Goal: Task Accomplishment & Management: Use online tool/utility

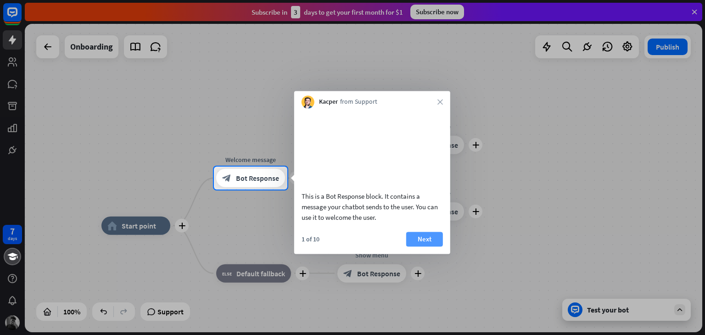
click at [432, 246] on button "Next" at bounding box center [424, 239] width 37 height 15
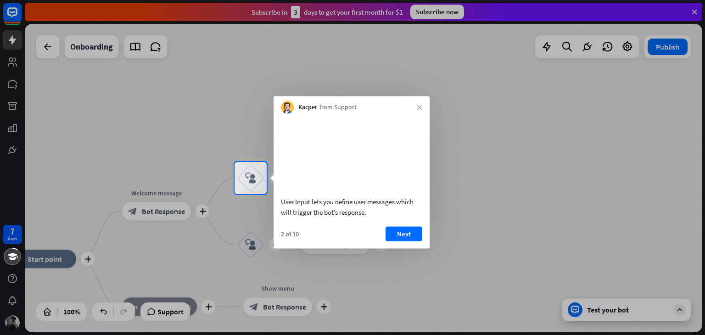
click at [432, 253] on div at bounding box center [352, 264] width 705 height 141
click at [419, 241] on button "Next" at bounding box center [404, 233] width 37 height 15
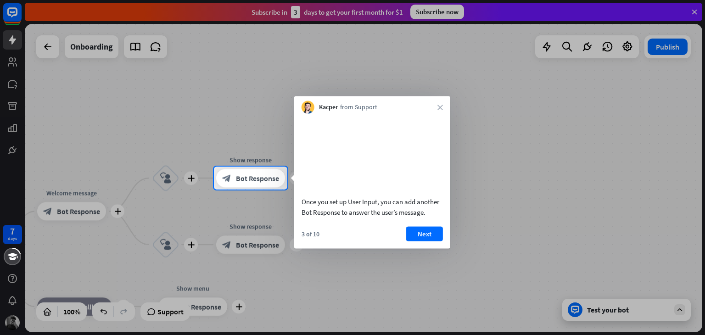
click at [419, 241] on button "Next" at bounding box center [424, 233] width 37 height 15
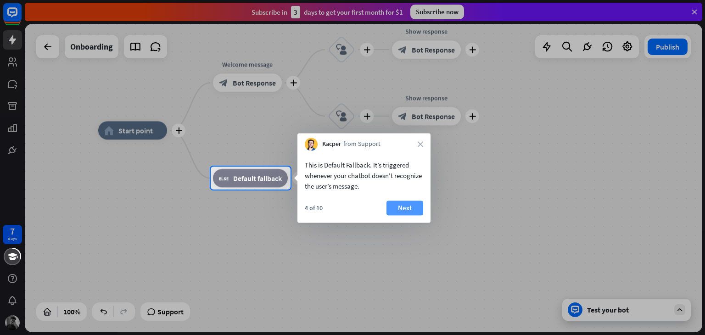
click at [417, 205] on button "Next" at bounding box center [404, 208] width 37 height 15
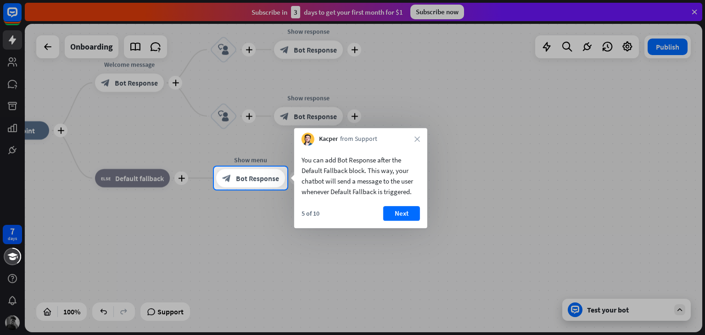
click at [406, 212] on button "Next" at bounding box center [401, 213] width 37 height 15
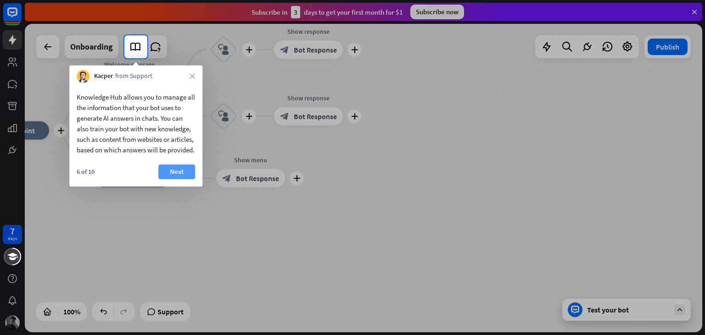
click at [188, 179] on button "Next" at bounding box center [176, 171] width 37 height 15
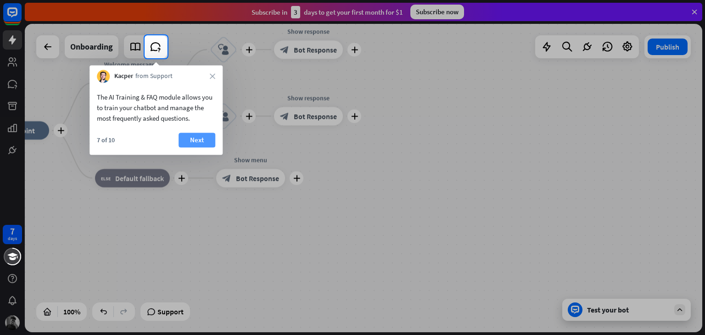
click at [207, 140] on button "Next" at bounding box center [197, 140] width 37 height 15
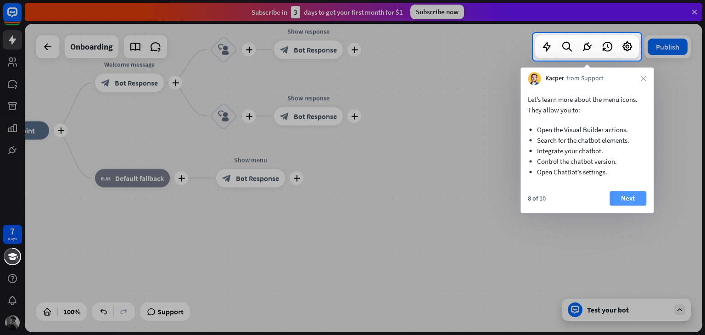
click at [626, 197] on button "Next" at bounding box center [627, 198] width 37 height 15
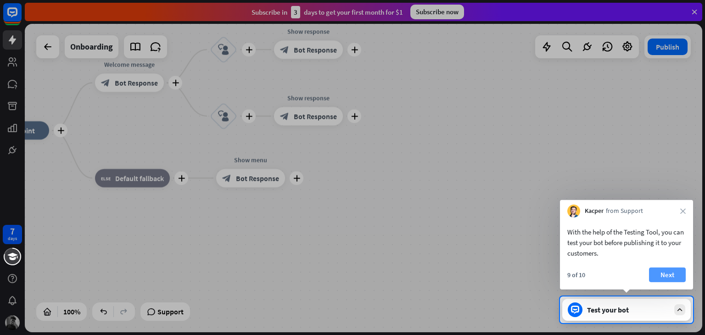
click at [668, 278] on button "Next" at bounding box center [667, 275] width 37 height 15
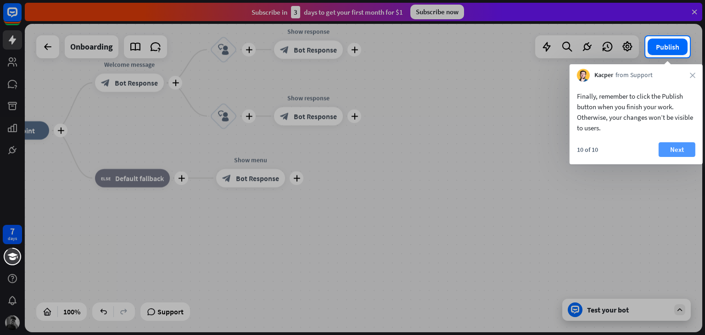
click at [684, 153] on button "Next" at bounding box center [677, 149] width 37 height 15
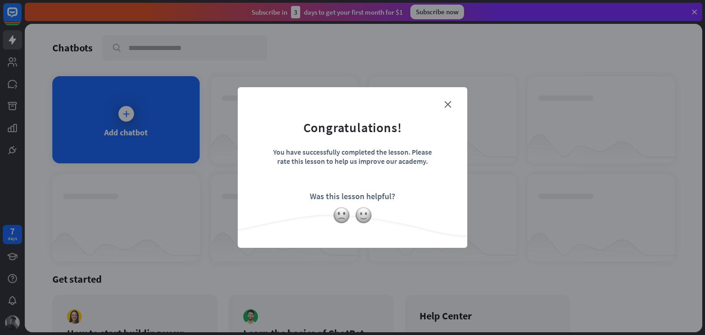
click at [330, 196] on div "Was this lesson helpful?" at bounding box center [352, 196] width 85 height 11
click at [450, 103] on icon "close" at bounding box center [447, 104] width 7 height 7
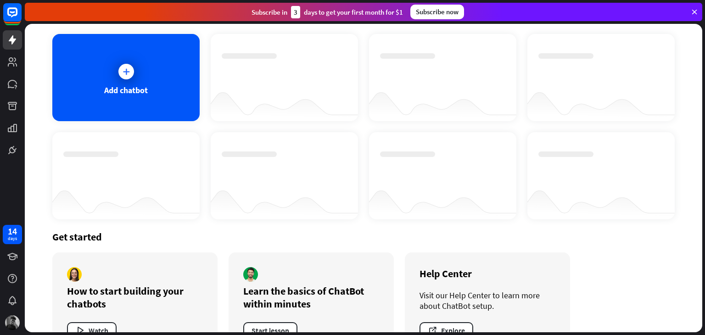
scroll to position [46, 0]
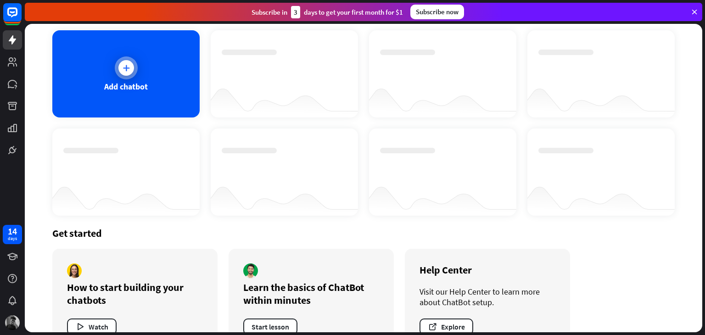
click at [121, 56] on div at bounding box center [126, 67] width 23 height 23
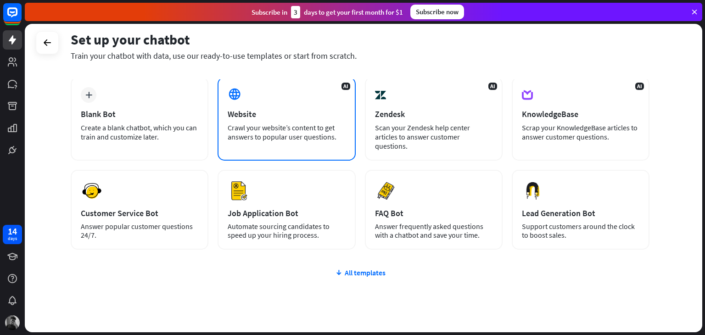
scroll to position [46, 0]
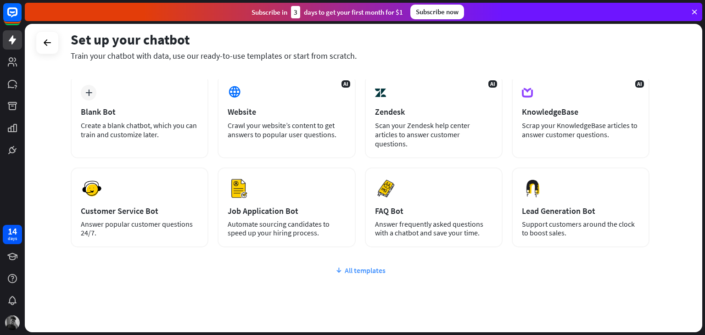
click at [361, 266] on div "All templates" at bounding box center [360, 270] width 579 height 9
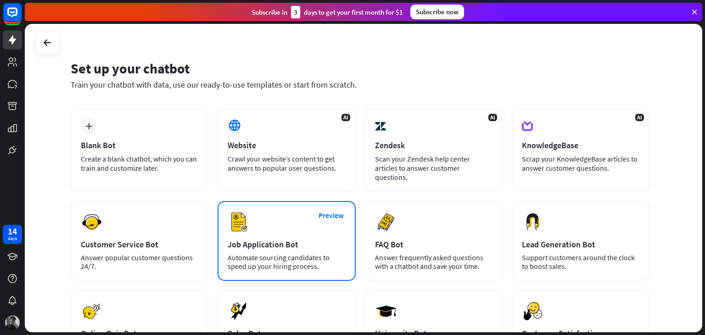
scroll to position [9, 0]
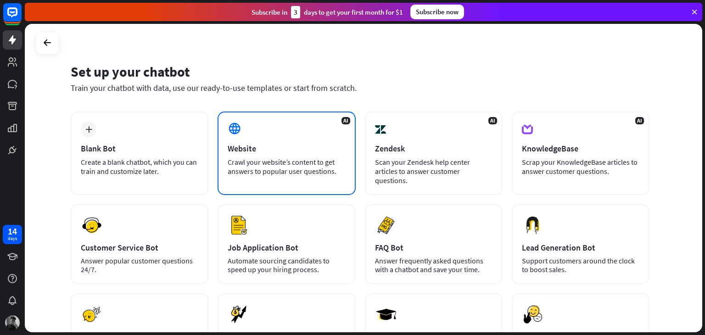
click at [341, 145] on div "Website" at bounding box center [286, 148] width 117 height 11
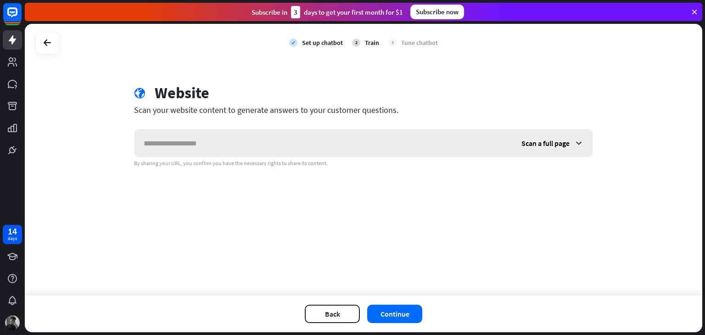
click at [341, 145] on input "text" at bounding box center [323, 143] width 378 height 28
click at [557, 146] on span "Scan a full page" at bounding box center [545, 143] width 48 height 9
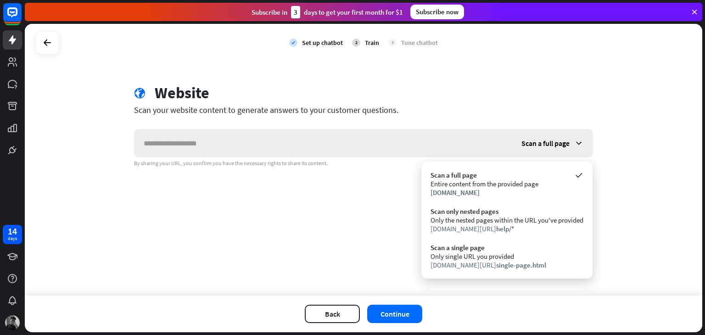
click at [557, 146] on span "Scan a full page" at bounding box center [545, 143] width 48 height 9
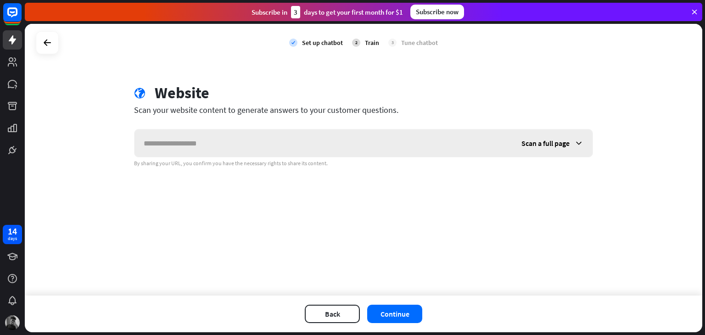
click at [557, 146] on span "Scan a full page" at bounding box center [545, 143] width 48 height 9
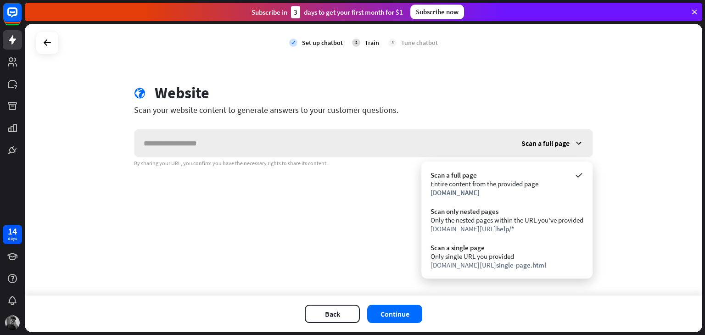
click at [557, 146] on span "Scan a full page" at bounding box center [545, 143] width 48 height 9
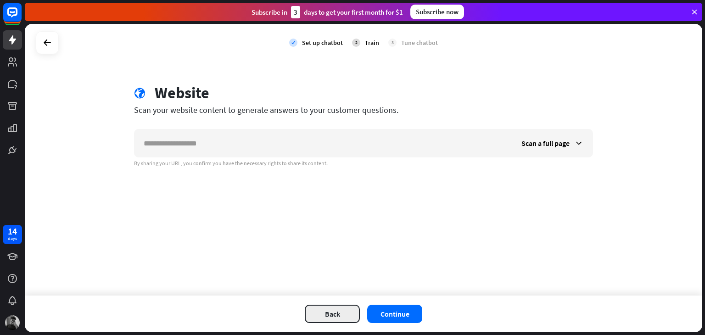
click at [318, 312] on button "Back" at bounding box center [332, 314] width 55 height 18
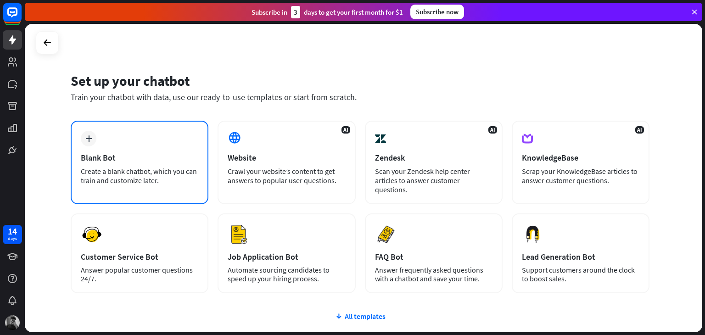
click at [118, 149] on div "plus Blank Bot Create a blank chatbot, which you can train and customize later." at bounding box center [140, 163] width 138 height 84
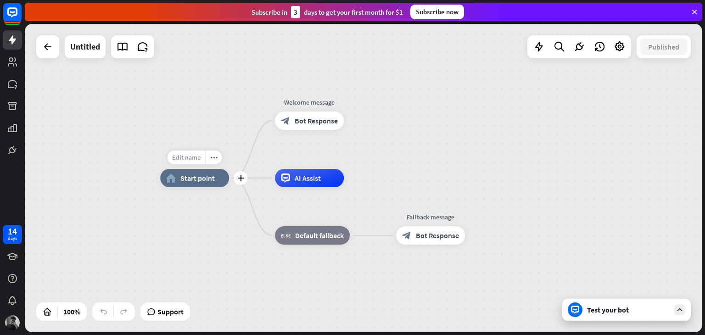
click at [191, 156] on span "Edit name" at bounding box center [186, 157] width 28 height 8
click at [182, 187] on div "Edit name more_horiz plus home_2 Start point" at bounding box center [194, 178] width 69 height 18
click at [187, 159] on span "Edit name" at bounding box center [186, 157] width 28 height 8
type input "****"
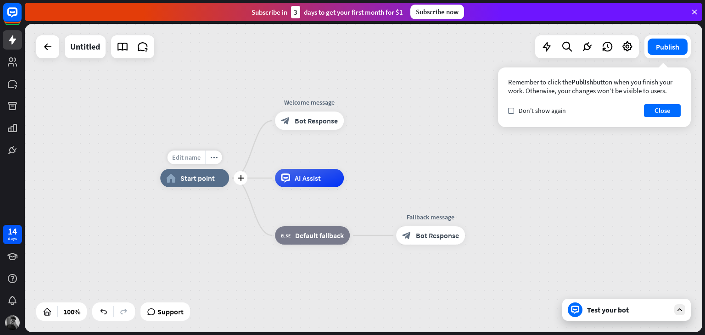
click at [199, 159] on span "Edit name" at bounding box center [186, 157] width 28 height 8
type input "********"
click at [666, 105] on button "Close" at bounding box center [662, 110] width 37 height 13
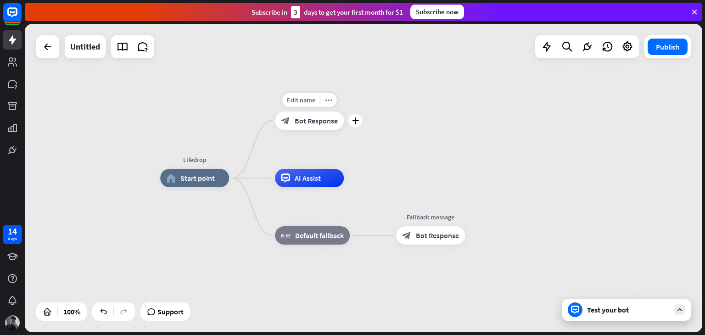
click at [303, 128] on div "block_bot_response Bot Response" at bounding box center [309, 121] width 69 height 18
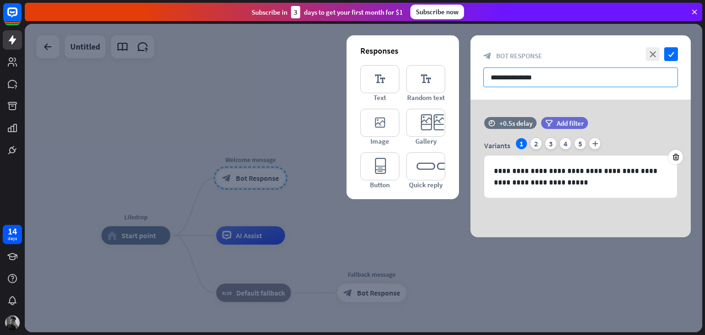
click at [558, 74] on input "**********" at bounding box center [580, 77] width 195 height 20
click at [537, 142] on div "2" at bounding box center [536, 143] width 11 height 11
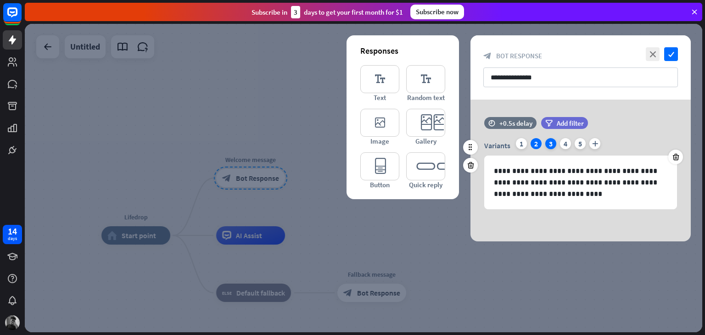
click at [553, 141] on div "3" at bounding box center [550, 143] width 11 height 11
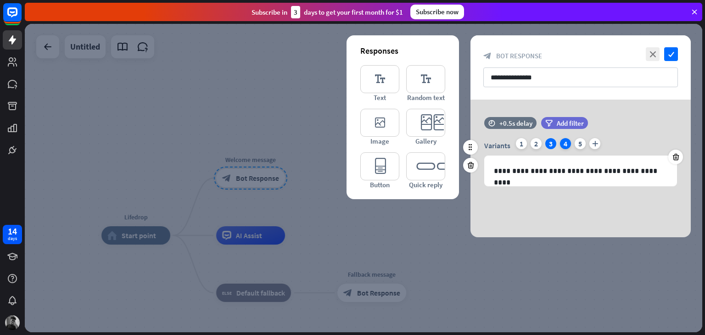
click at [564, 141] on div "4" at bounding box center [565, 143] width 11 height 11
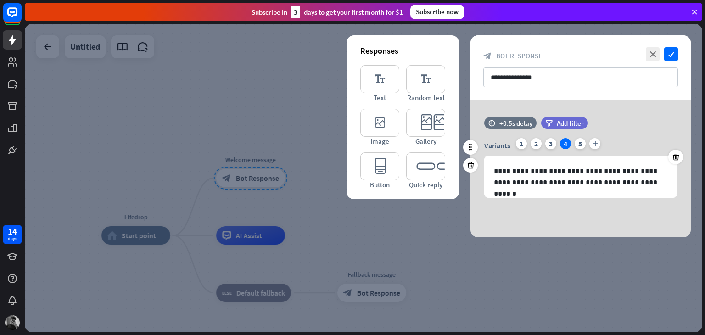
click at [573, 140] on div "Variants 1 2 3 4 5 plus" at bounding box center [580, 145] width 193 height 15
click at [578, 142] on div "5" at bounding box center [580, 143] width 11 height 11
click at [520, 142] on div "1" at bounding box center [521, 143] width 11 height 11
click at [571, 142] on div "Variants 1 2 3 4 5 plus" at bounding box center [580, 145] width 193 height 15
click at [575, 142] on div "5" at bounding box center [580, 143] width 11 height 11
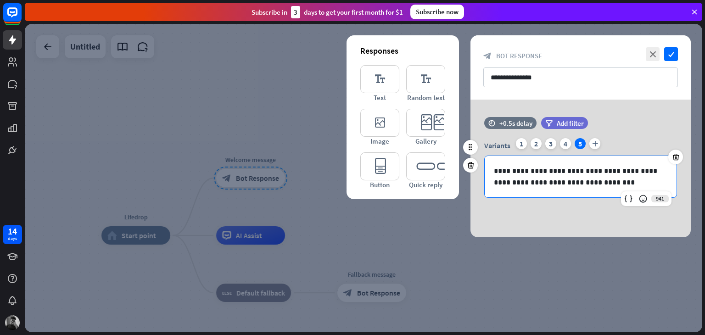
click at [571, 177] on p "**********" at bounding box center [580, 176] width 173 height 23
click at [552, 195] on div "**********" at bounding box center [581, 176] width 192 height 41
click at [556, 188] on p "**********" at bounding box center [580, 176] width 173 height 23
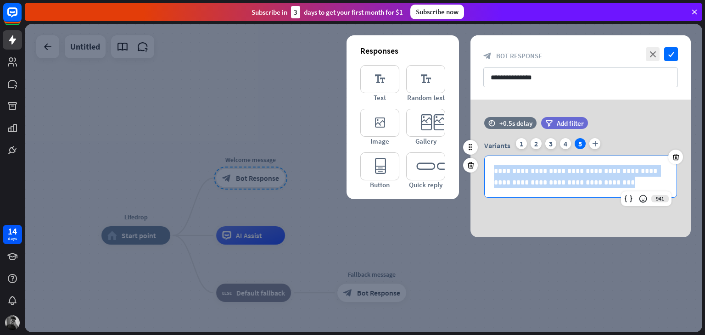
click at [556, 188] on p "**********" at bounding box center [580, 176] width 173 height 23
copy p "**********"
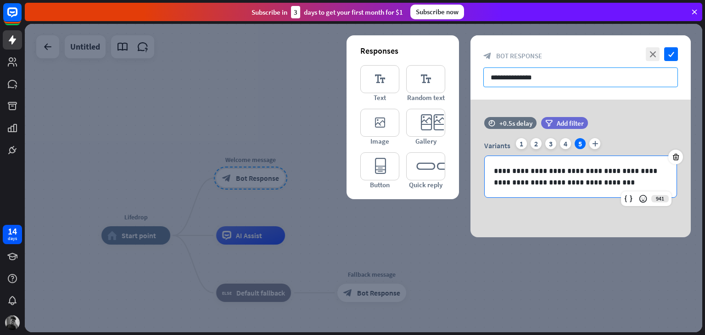
click at [564, 72] on input "**********" at bounding box center [580, 77] width 195 height 20
paste input "**********"
type input "**********"
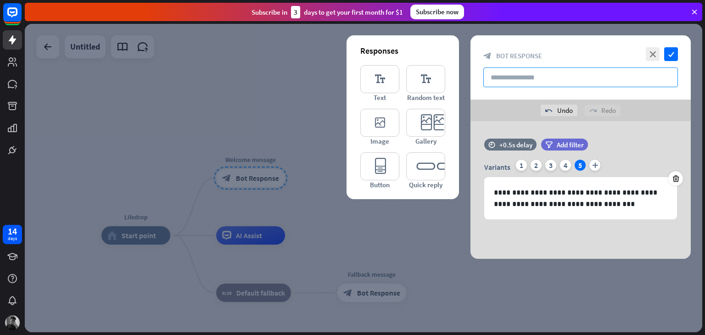
paste input "**********"
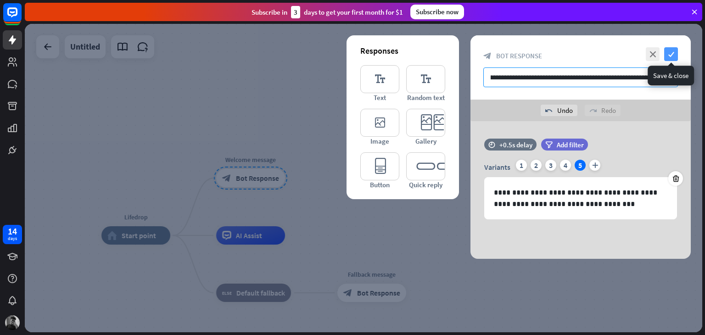
type input "**********"
click at [668, 52] on icon "check" at bounding box center [671, 54] width 14 height 14
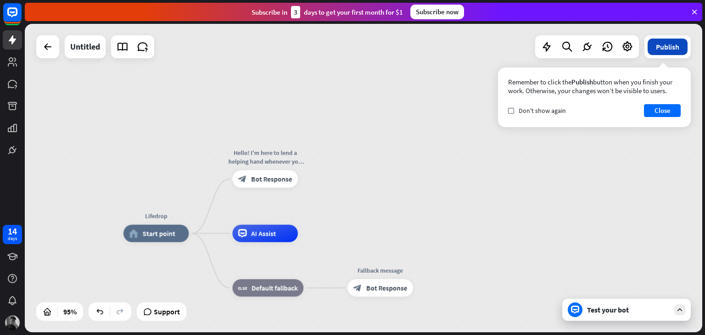
click at [659, 54] on button "Publish" at bounding box center [668, 47] width 40 height 17
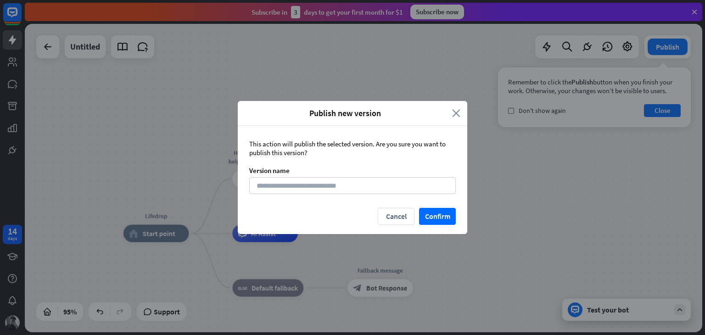
click at [458, 114] on icon "close" at bounding box center [456, 113] width 8 height 11
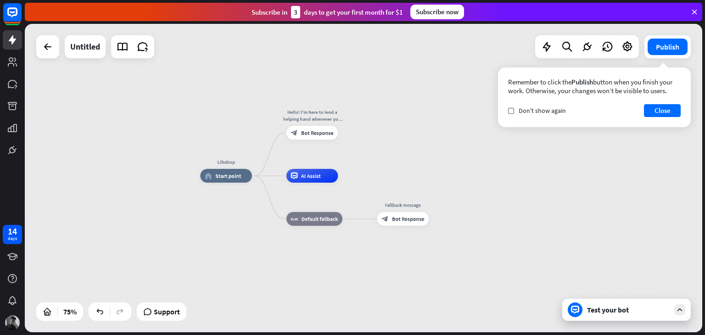
drag, startPoint x: 404, startPoint y: 218, endPoint x: 414, endPoint y: 163, distance: 56.0
click at [414, 163] on div "Lifedrop home_2 Start point Hello! I'm here to lend a helping hand whenever you…" at bounding box center [363, 178] width 677 height 308
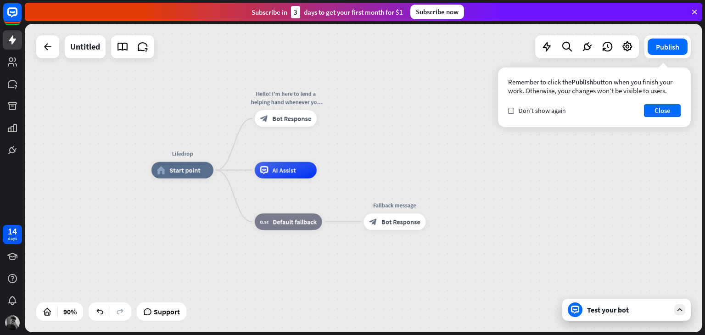
click at [389, 177] on div "Lifedrop home_2 Start point Hello! I'm here to lend a helping hand whenever you…" at bounding box center [455, 309] width 609 height 278
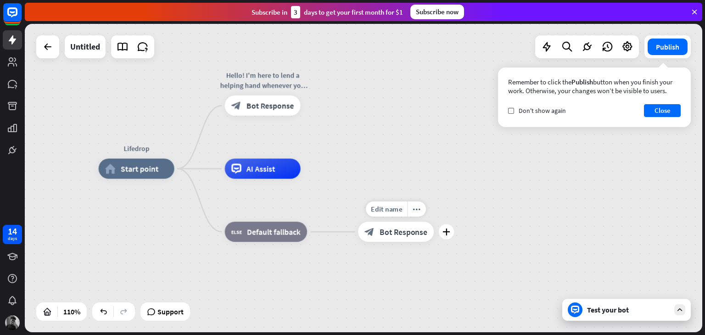
click at [399, 240] on div "block_bot_response Bot Response" at bounding box center [396, 232] width 76 height 20
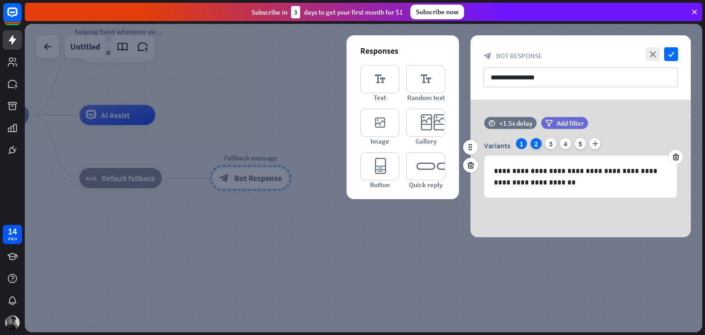
click at [536, 143] on div "2" at bounding box center [536, 143] width 11 height 11
click at [542, 143] on div "Variants 1 2 3 4 5 plus" at bounding box center [580, 145] width 193 height 15
click at [552, 144] on div "3" at bounding box center [550, 143] width 11 height 11
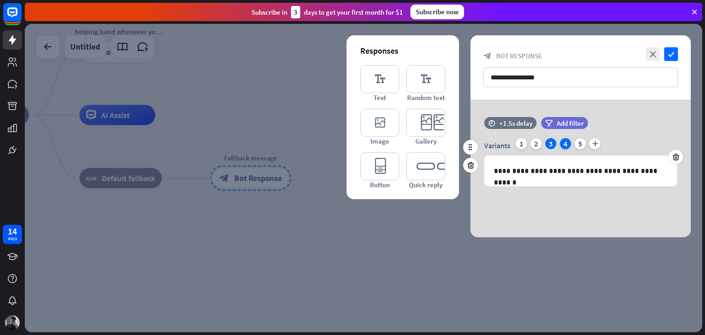
click at [564, 142] on div "4" at bounding box center [565, 143] width 11 height 11
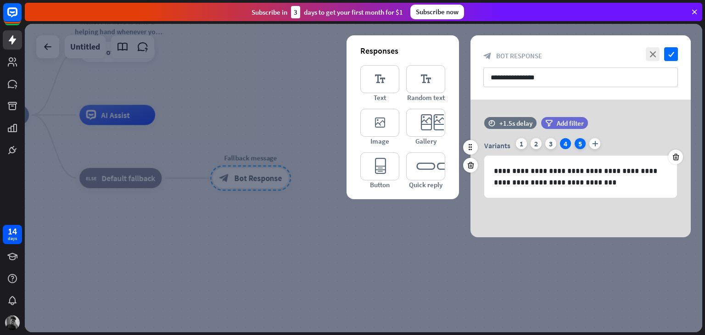
click at [578, 142] on div "5" at bounding box center [580, 143] width 11 height 11
click at [563, 142] on div "4" at bounding box center [565, 143] width 11 height 11
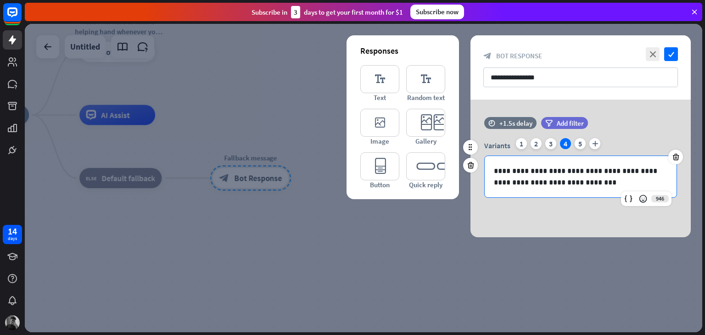
click at [594, 177] on p "**********" at bounding box center [580, 176] width 173 height 23
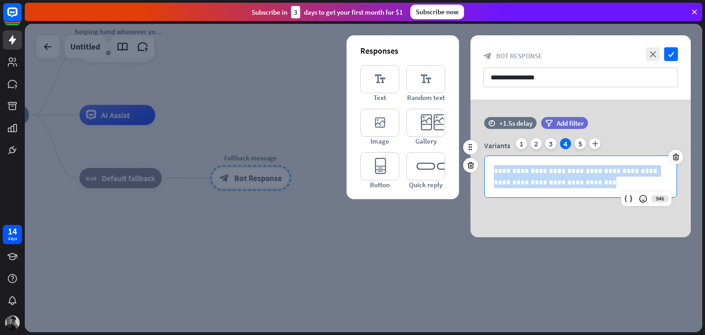
click at [594, 177] on p "**********" at bounding box center [580, 176] width 173 height 23
copy p "**********"
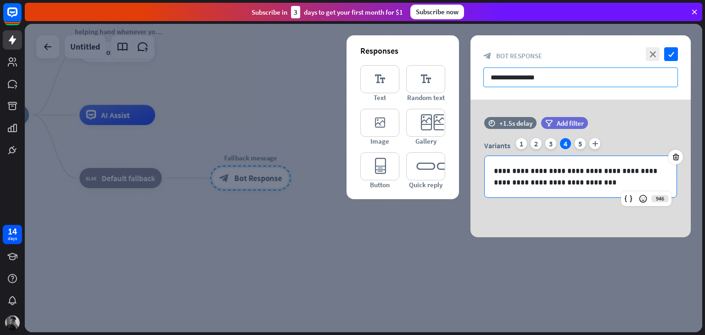
click at [639, 72] on input "**********" at bounding box center [580, 77] width 195 height 20
click at [638, 72] on input "**********" at bounding box center [580, 77] width 195 height 20
paste input "**********"
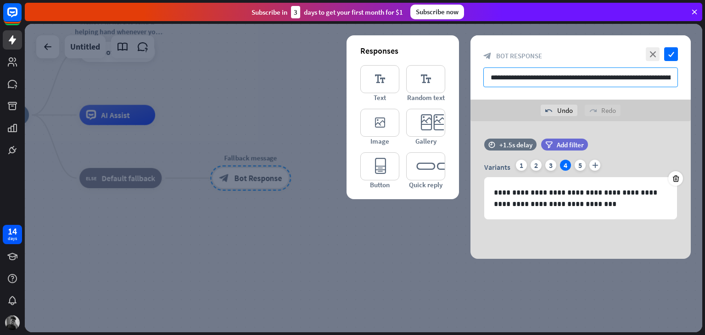
scroll to position [0, 53]
type input "**********"
click at [672, 50] on icon "check" at bounding box center [671, 54] width 14 height 14
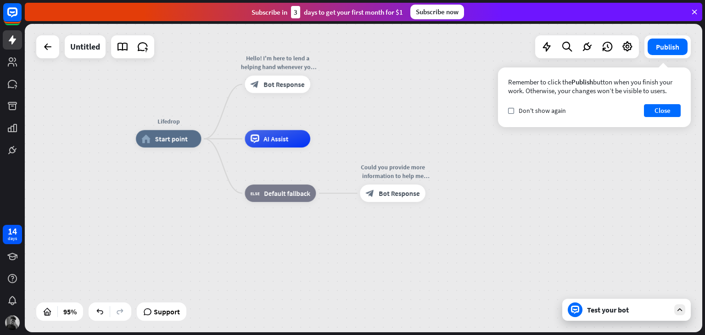
drag, startPoint x: 382, startPoint y: 137, endPoint x: 452, endPoint y: 125, distance: 70.7
click at [452, 125] on div "Lifedrop home_2 Start point Hello! I'm here to lend a helping hand whenever you…" at bounding box center [363, 178] width 677 height 308
click at [665, 109] on button "Close" at bounding box center [662, 110] width 37 height 13
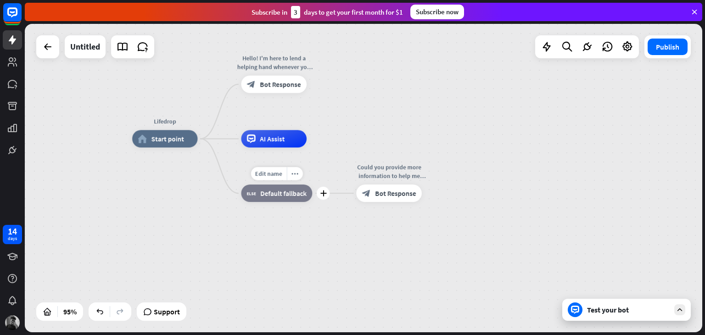
click at [264, 198] on div "block_fallback Default fallback" at bounding box center [276, 192] width 71 height 17
click at [266, 232] on div "Lifedrop home_2 Start point Hello! I'm here to lend a helping hand whenever you…" at bounding box center [453, 285] width 643 height 293
click at [604, 306] on div "Test your bot" at bounding box center [628, 309] width 83 height 9
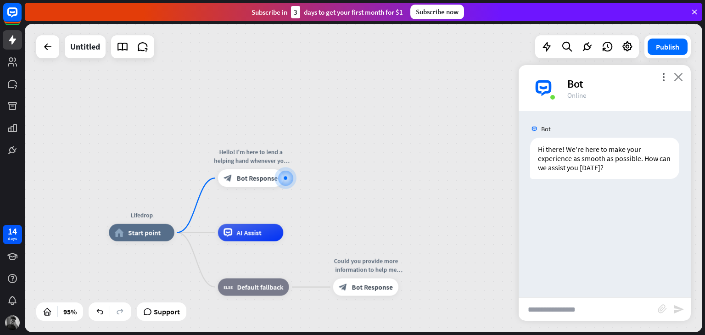
click at [677, 75] on icon "close" at bounding box center [678, 77] width 9 height 9
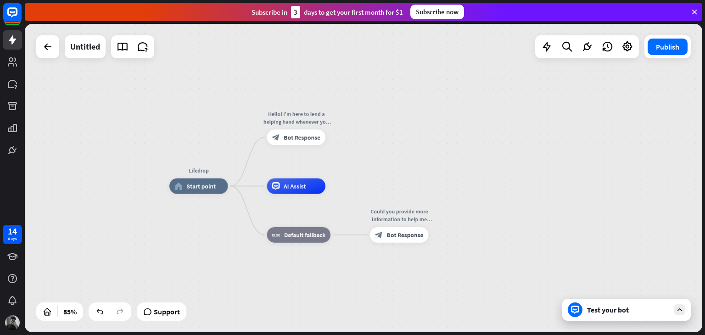
drag, startPoint x: 444, startPoint y: 206, endPoint x: 468, endPoint y: 163, distance: 48.5
click at [468, 163] on div "Lifedrop home_2 Start point Hello! I'm here to lend a helping hand whenever you…" at bounding box center [363, 178] width 677 height 308
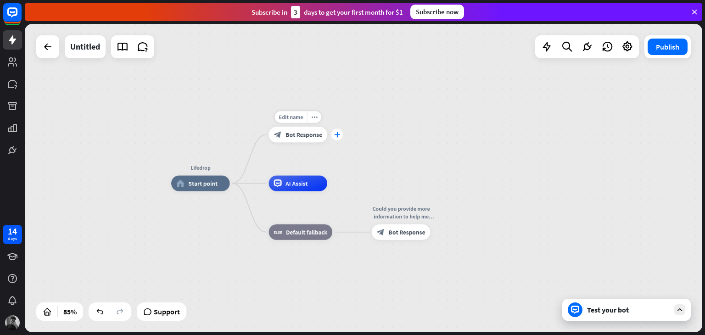
click at [335, 134] on icon "plus" at bounding box center [337, 135] width 6 height 6
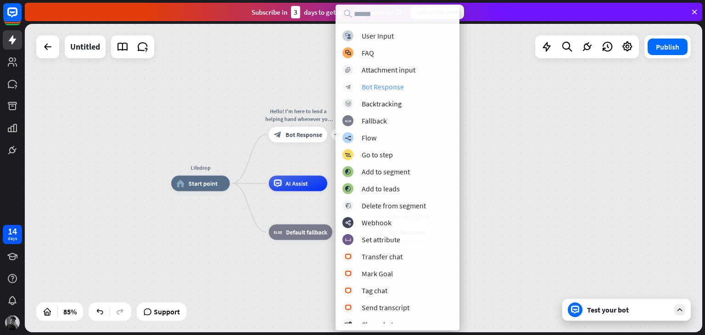
click at [401, 85] on div "Bot Response" at bounding box center [383, 86] width 42 height 9
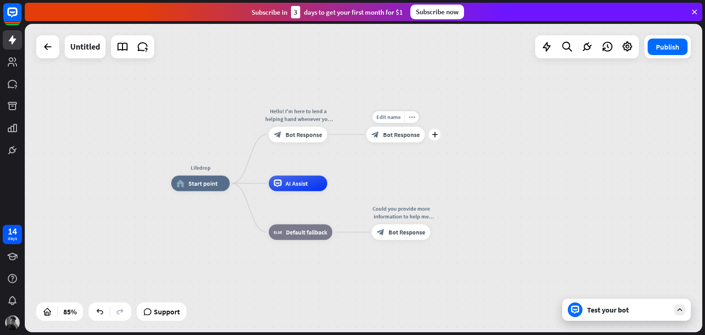
click at [404, 132] on span "Bot Response" at bounding box center [401, 135] width 37 height 8
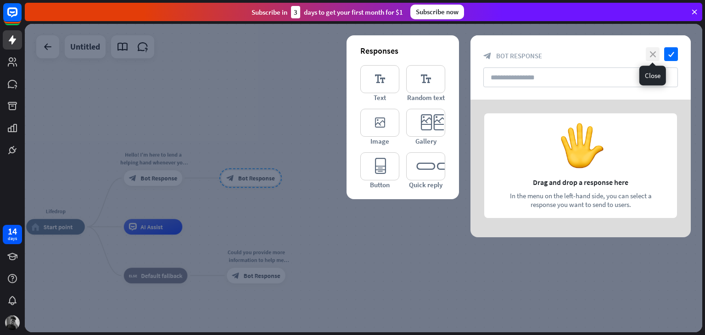
click at [654, 57] on icon "close" at bounding box center [653, 54] width 14 height 14
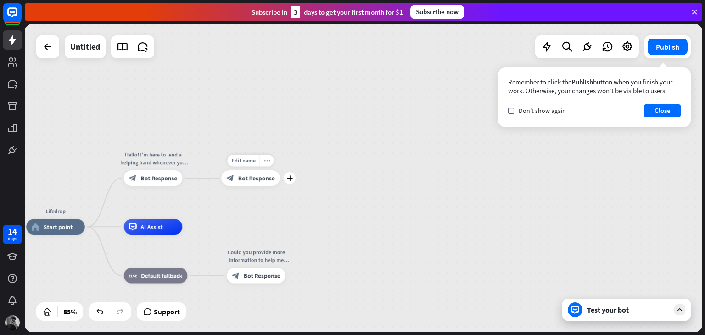
click at [266, 157] on icon "more_horiz" at bounding box center [266, 160] width 6 height 6
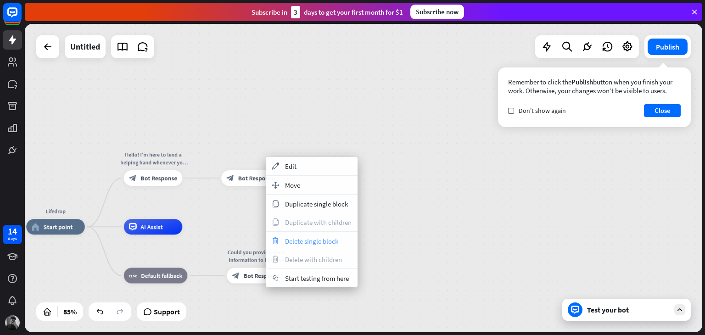
click at [307, 241] on span "Delete single block" at bounding box center [311, 241] width 53 height 9
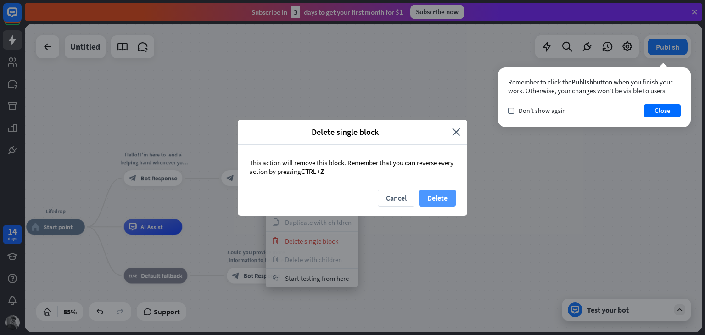
click at [431, 202] on button "Delete" at bounding box center [437, 198] width 37 height 17
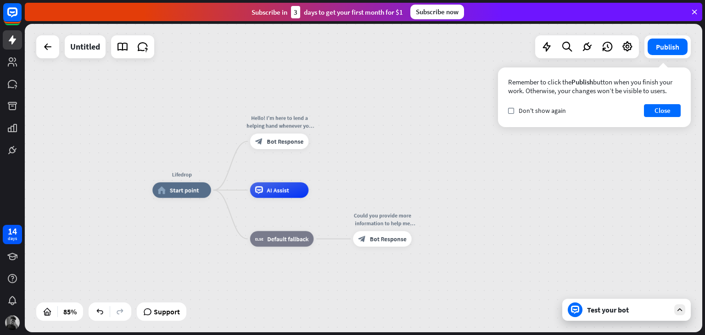
drag, startPoint x: 327, startPoint y: 190, endPoint x: 453, endPoint y: 153, distance: 131.4
click at [453, 153] on div "Lifedrop home_2 Start point Hello! I'm here to lend a helping hand whenever you…" at bounding box center [363, 178] width 677 height 308
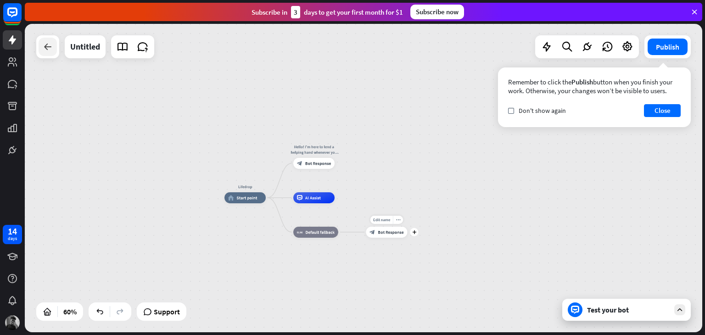
click at [55, 51] on div at bounding box center [48, 47] width 18 height 18
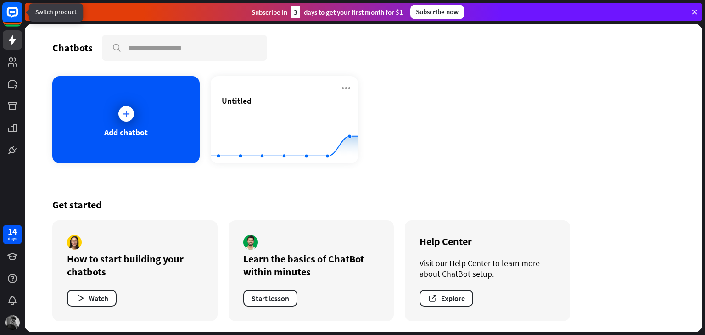
click at [17, 13] on icon at bounding box center [12, 12] width 11 height 11
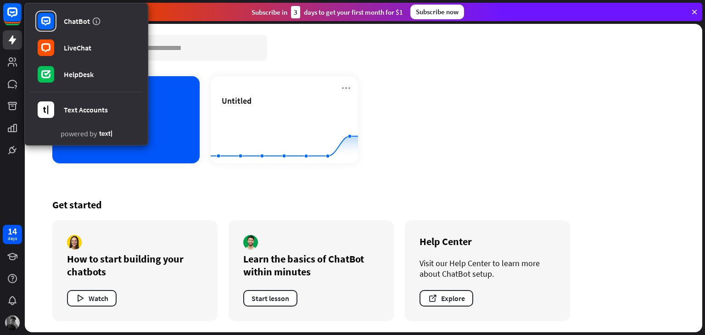
click at [319, 168] on div "Chatbots search Add chatbot Untitled Created with Highcharts 10.1.0 0 1 2 Get s…" at bounding box center [363, 178] width 677 height 308
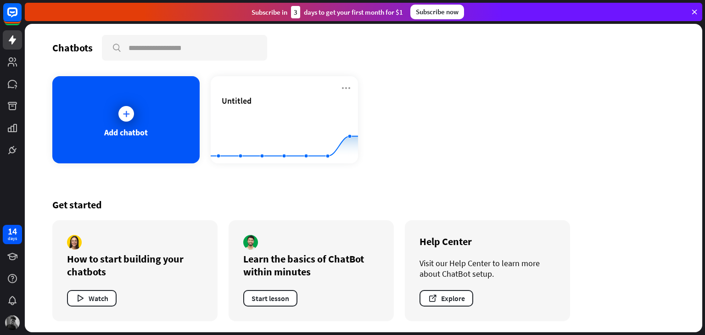
click at [697, 12] on icon at bounding box center [694, 12] width 8 height 8
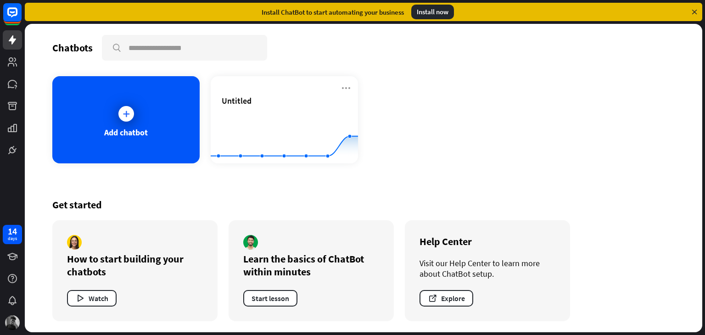
click at [694, 13] on icon at bounding box center [694, 12] width 8 height 8
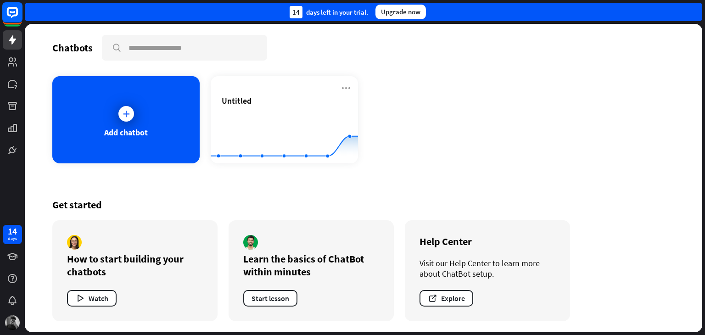
click at [6, 19] on rect at bounding box center [12, 12] width 20 height 20
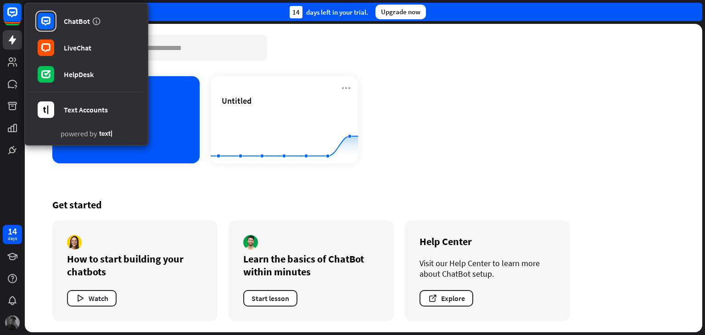
click at [13, 319] on img at bounding box center [12, 322] width 15 height 15
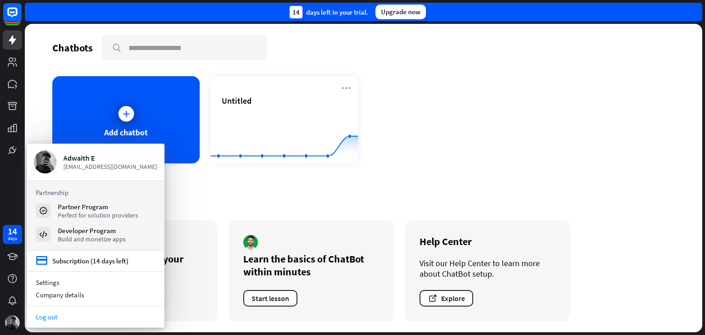
click at [48, 313] on link "Log out" at bounding box center [96, 317] width 138 height 12
